Goal: Navigation & Orientation: Find specific page/section

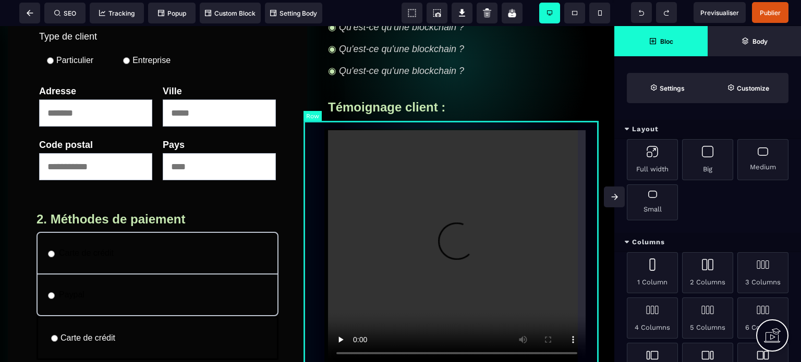
scroll to position [365, 0]
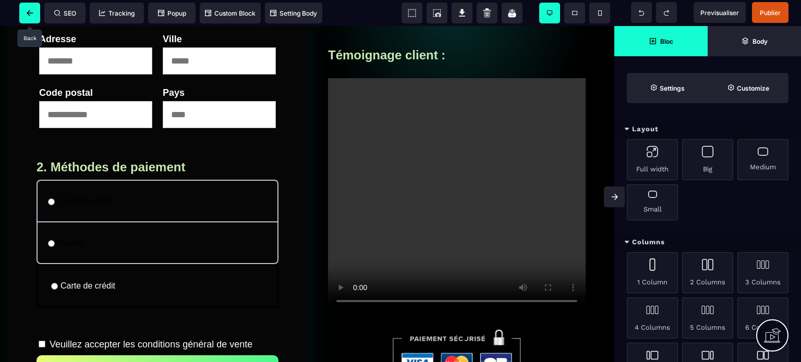
click at [30, 16] on span at bounding box center [29, 13] width 21 height 21
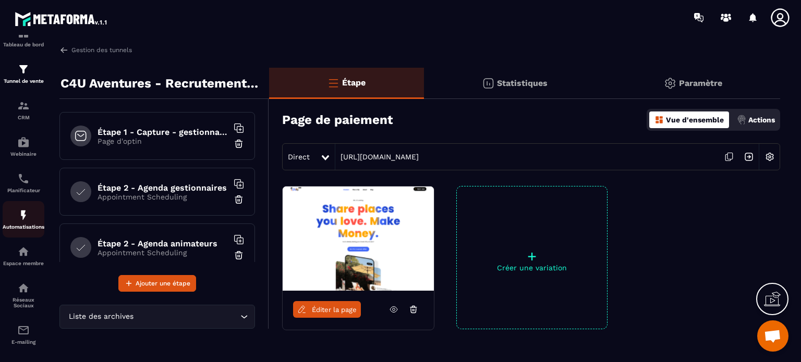
scroll to position [36, 0]
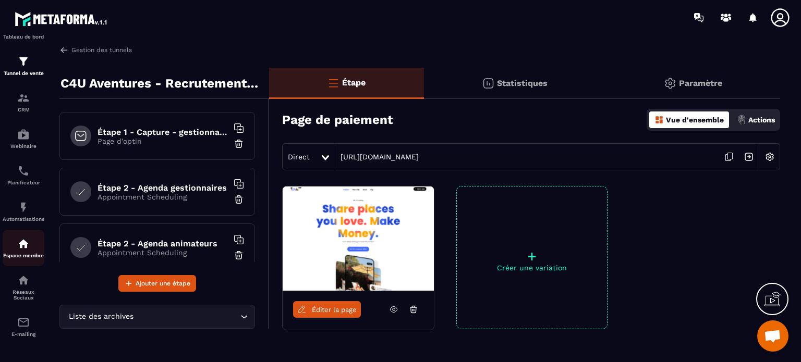
click at [31, 248] on div "Espace membre" at bounding box center [24, 248] width 42 height 21
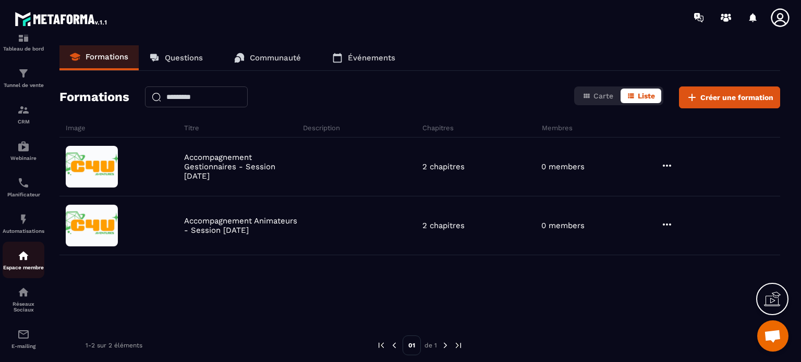
scroll to position [36, 0]
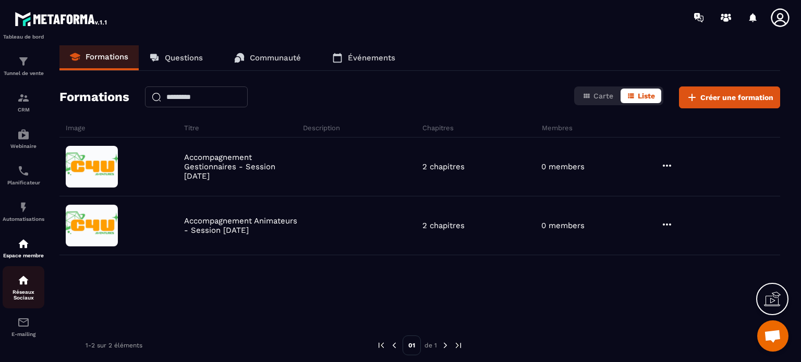
click at [37, 292] on p "Réseaux Sociaux" at bounding box center [24, 294] width 42 height 11
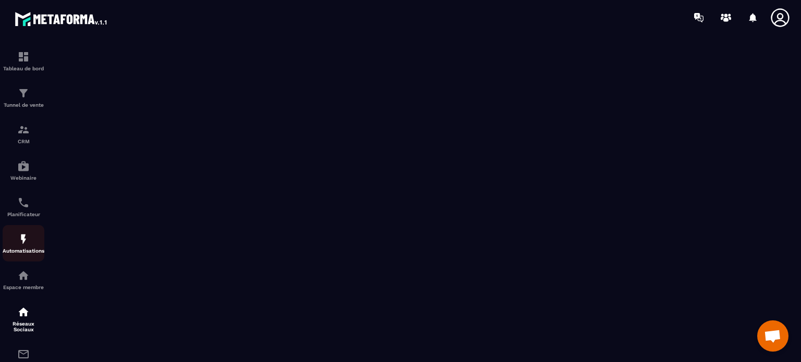
click at [24, 249] on div "Automatisations" at bounding box center [24, 243] width 42 height 21
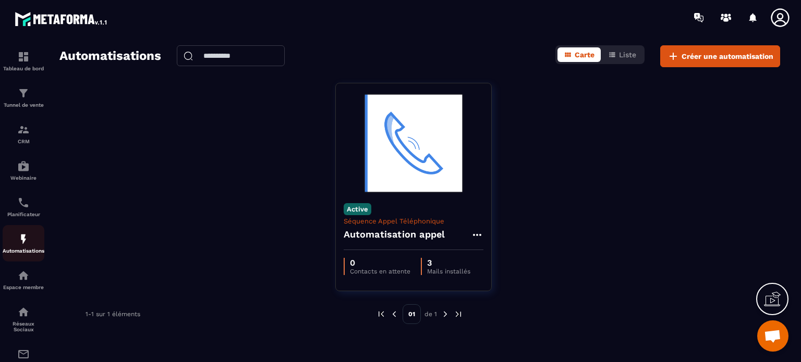
click at [25, 237] on img at bounding box center [23, 239] width 13 height 13
click at [28, 212] on div "Planificateur" at bounding box center [24, 207] width 42 height 21
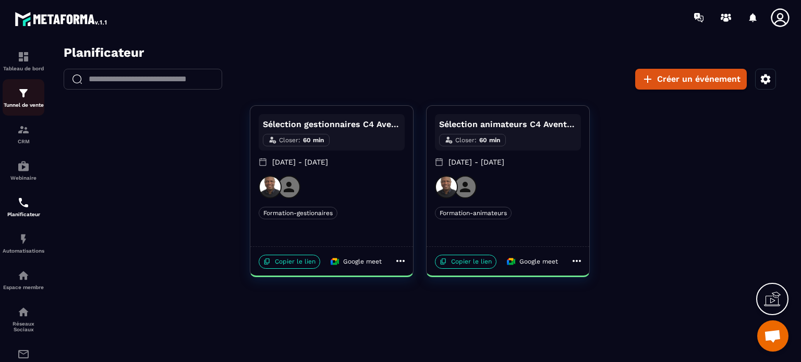
click at [21, 92] on img at bounding box center [23, 93] width 13 height 13
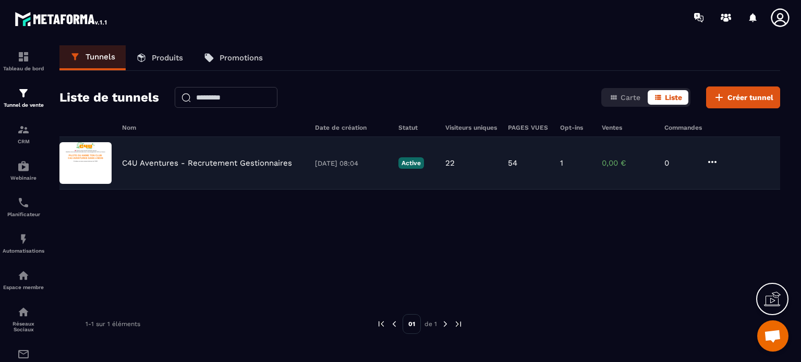
click at [92, 166] on img at bounding box center [85, 163] width 52 height 42
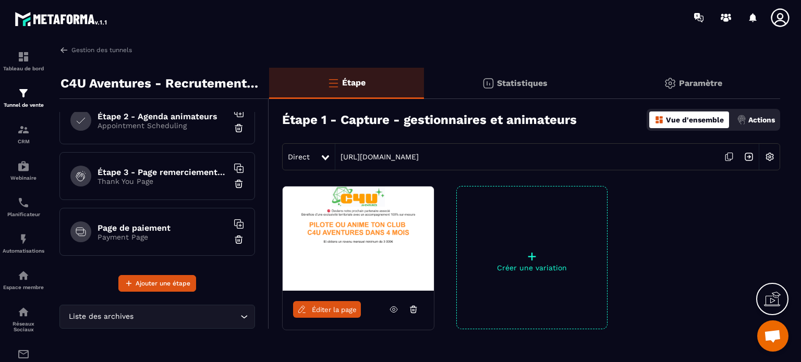
scroll to position [127, 0]
click at [154, 168] on h6 "Étape 3 - Page remerciements gestionnaires-animateurs" at bounding box center [162, 172] width 130 height 10
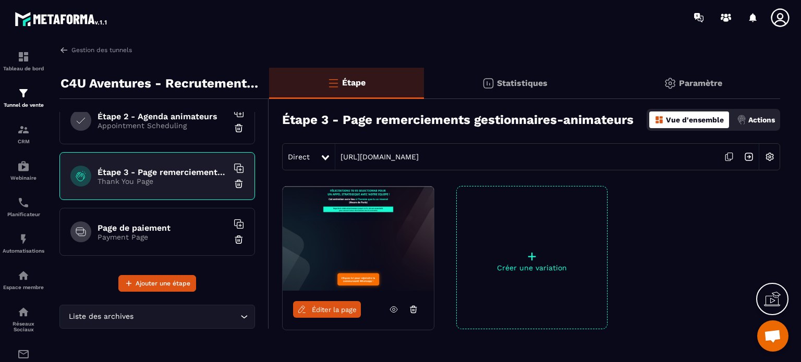
click at [369, 229] on img at bounding box center [358, 239] width 151 height 104
click at [338, 312] on span "Éditer la page" at bounding box center [334, 310] width 45 height 8
